Goal: Task Accomplishment & Management: Manage account settings

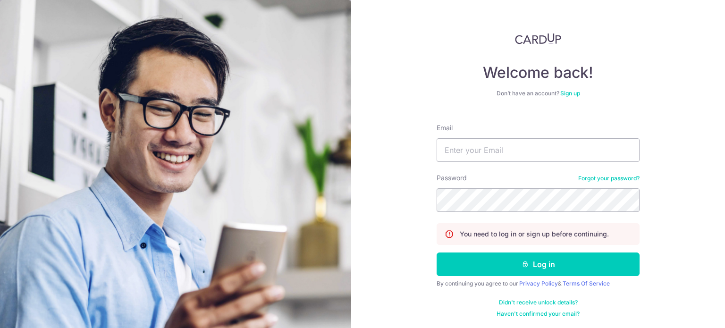
click at [478, 166] on form "Email Password Forgot your password? You need to log in or sign up before conti…" at bounding box center [538, 217] width 203 height 202
click at [478, 154] on input "Email" at bounding box center [538, 150] width 203 height 24
type input "[EMAIL_ADDRESS][DOMAIN_NAME]"
click at [437, 253] on button "Log in" at bounding box center [538, 265] width 203 height 24
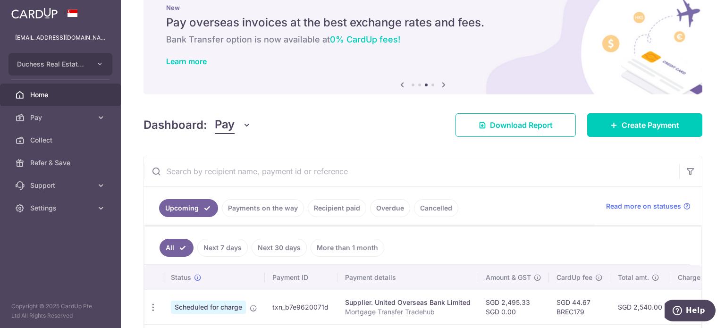
scroll to position [26, 0]
